Goal: Use online tool/utility: Utilize a website feature to perform a specific function

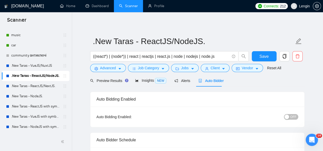
scroll to position [146, 0]
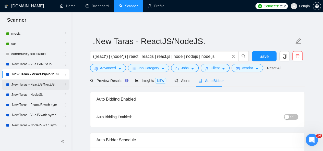
click at [49, 85] on link ".New Taras - ReactJS/NextJS." at bounding box center [35, 85] width 49 height 10
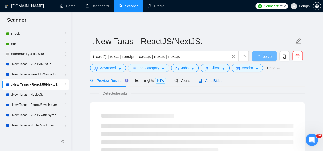
click at [211, 80] on span "Auto Bidder" at bounding box center [210, 81] width 25 height 4
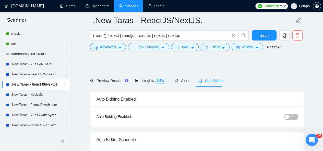
radio input "false"
radio input "true"
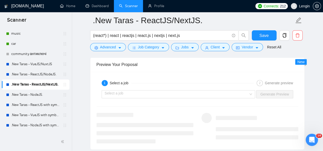
scroll to position [1100, 0]
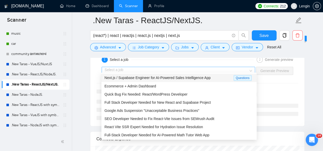
click at [250, 71] on div "Select a job" at bounding box center [179, 71] width 154 height 8
click at [228, 79] on div "Next.js / Supabase Engineer for AI-Powered Sales Intelligence App" at bounding box center [168, 78] width 129 height 6
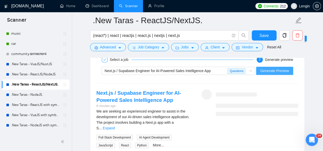
click at [274, 68] on span "Generate Preview" at bounding box center [274, 71] width 29 height 6
